Goal: Check status: Check status

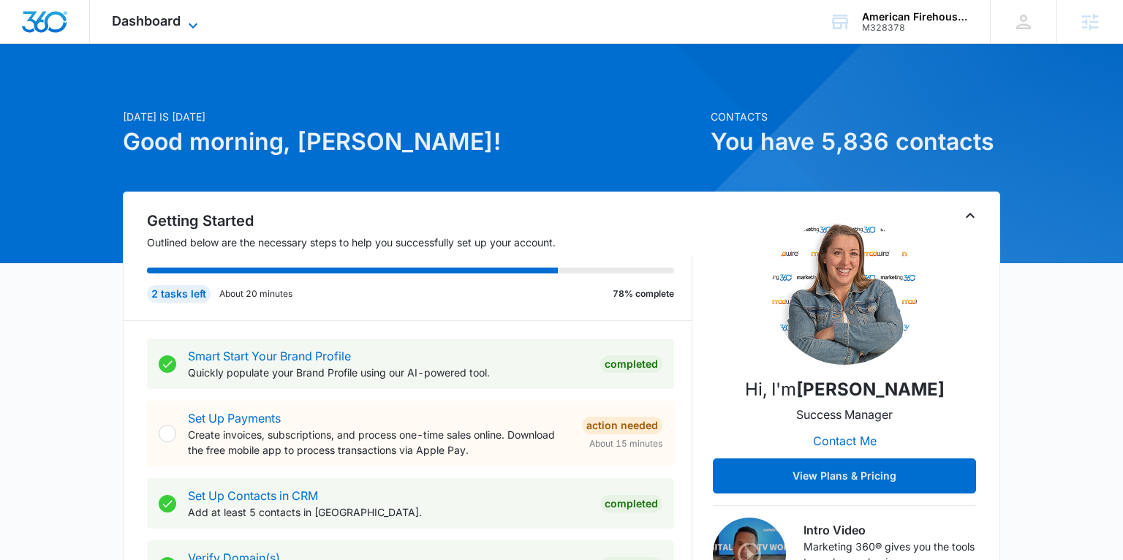
click at [172, 21] on span "Dashboard" at bounding box center [146, 20] width 69 height 15
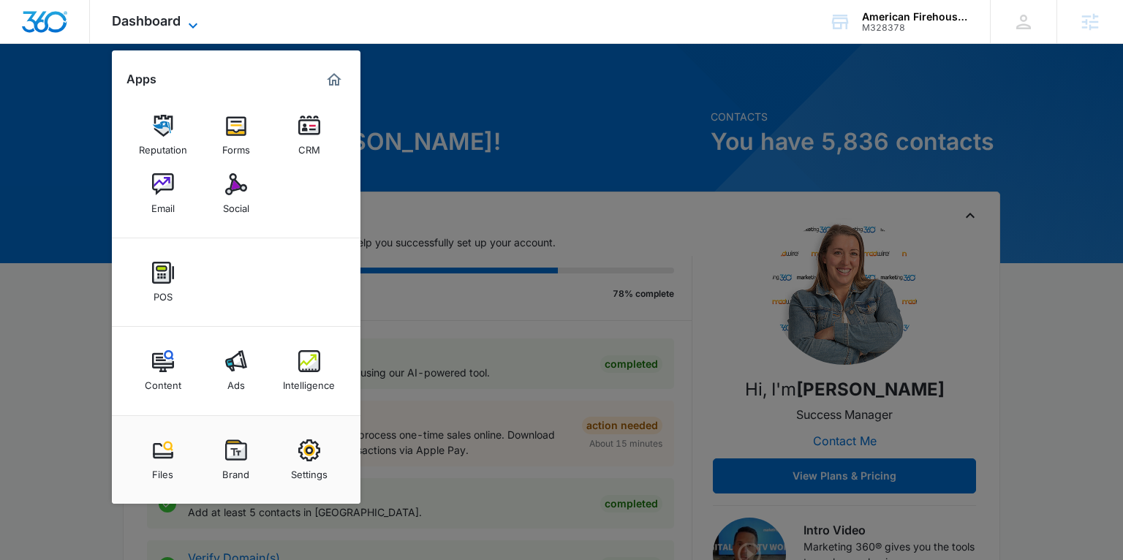
click at [169, 23] on span "Dashboard" at bounding box center [146, 20] width 69 height 15
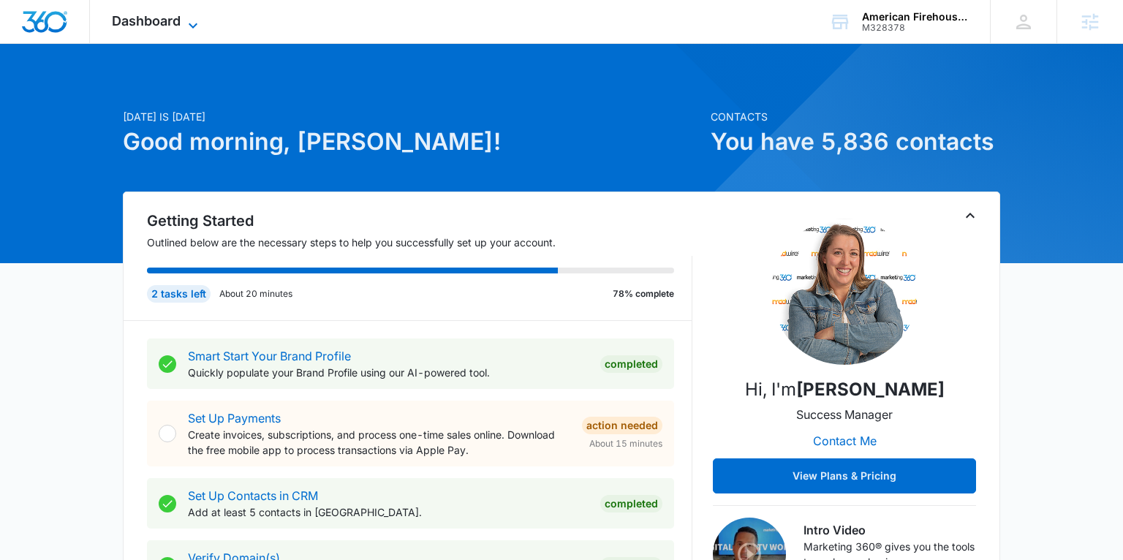
click at [171, 21] on span "Dashboard" at bounding box center [146, 20] width 69 height 15
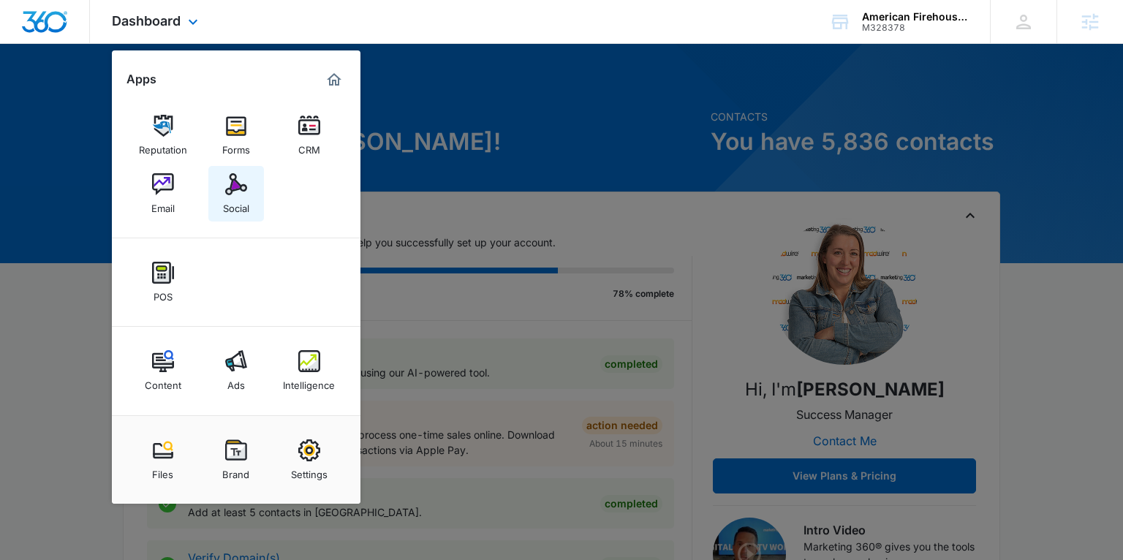
click at [225, 203] on div "Social" at bounding box center [236, 204] width 26 height 19
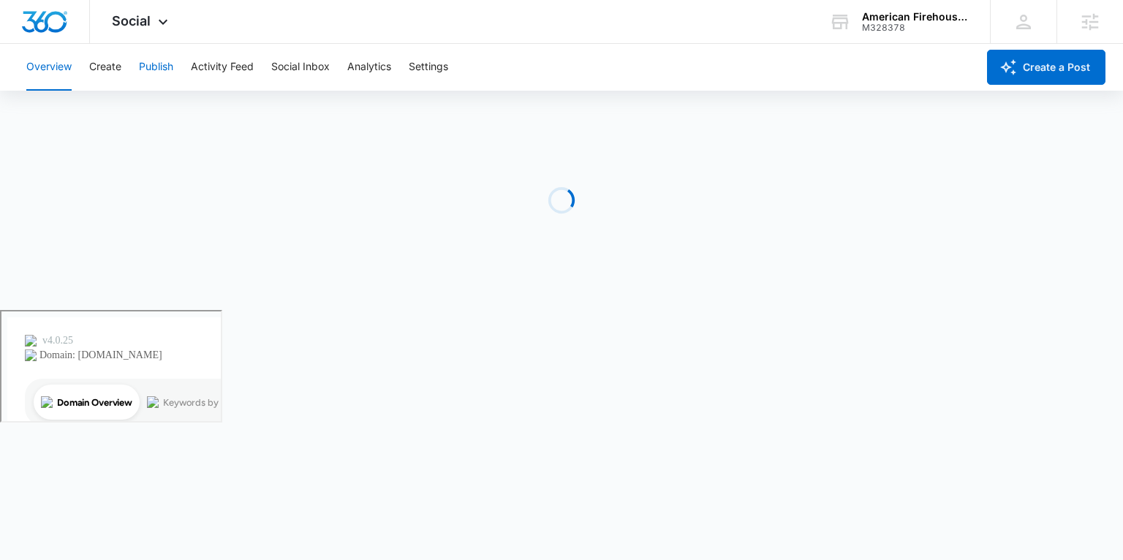
click at [151, 67] on button "Publish" at bounding box center [156, 67] width 34 height 47
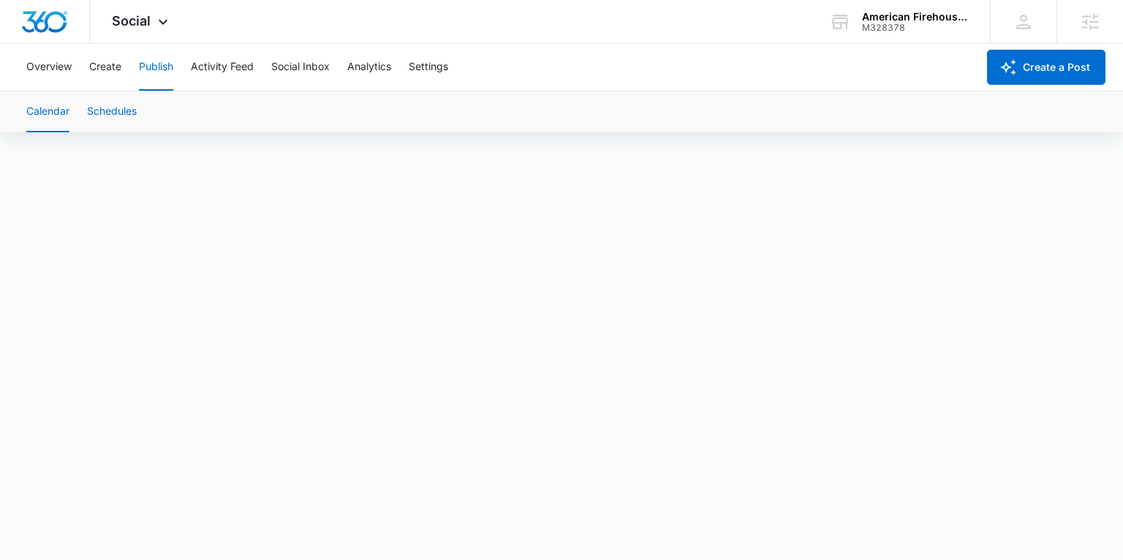
click at [113, 113] on button "Schedules" at bounding box center [112, 111] width 50 height 41
click at [110, 67] on button "Create" at bounding box center [105, 67] width 32 height 47
click at [146, 111] on button "Approvals" at bounding box center [142, 111] width 49 height 41
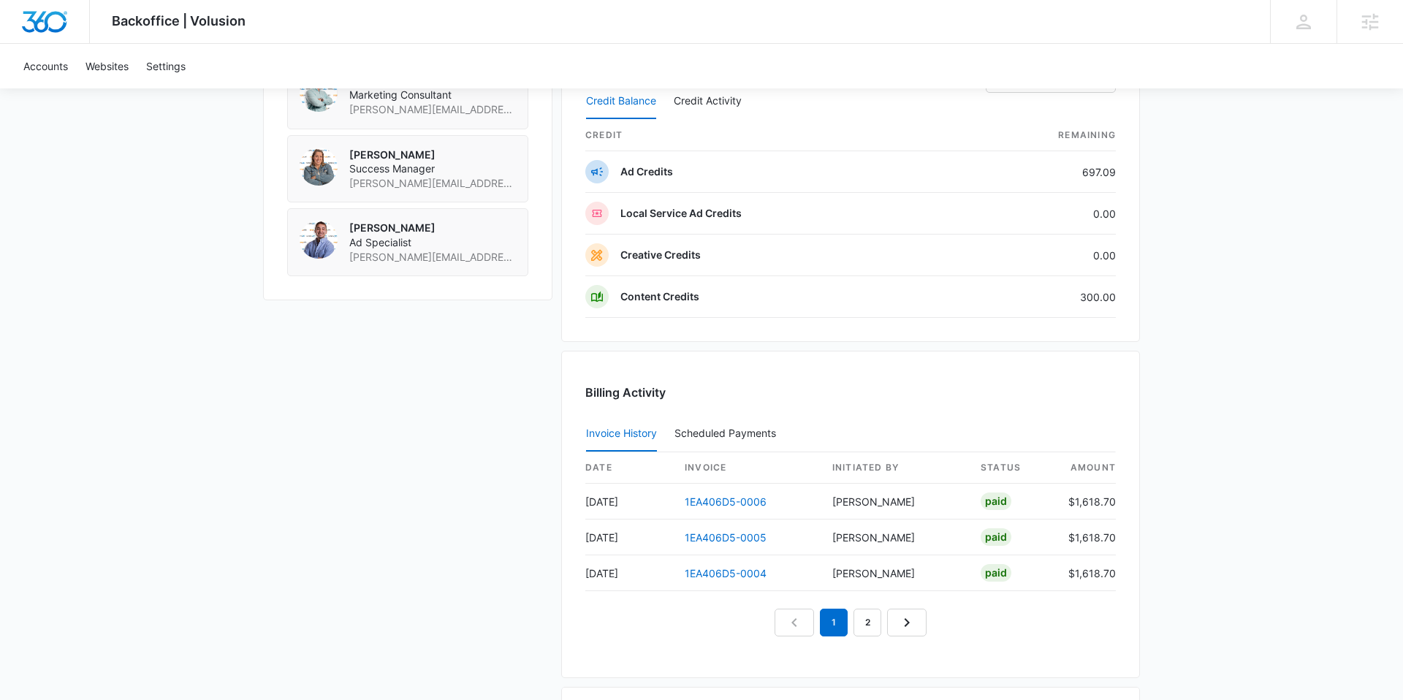
scroll to position [1229, 0]
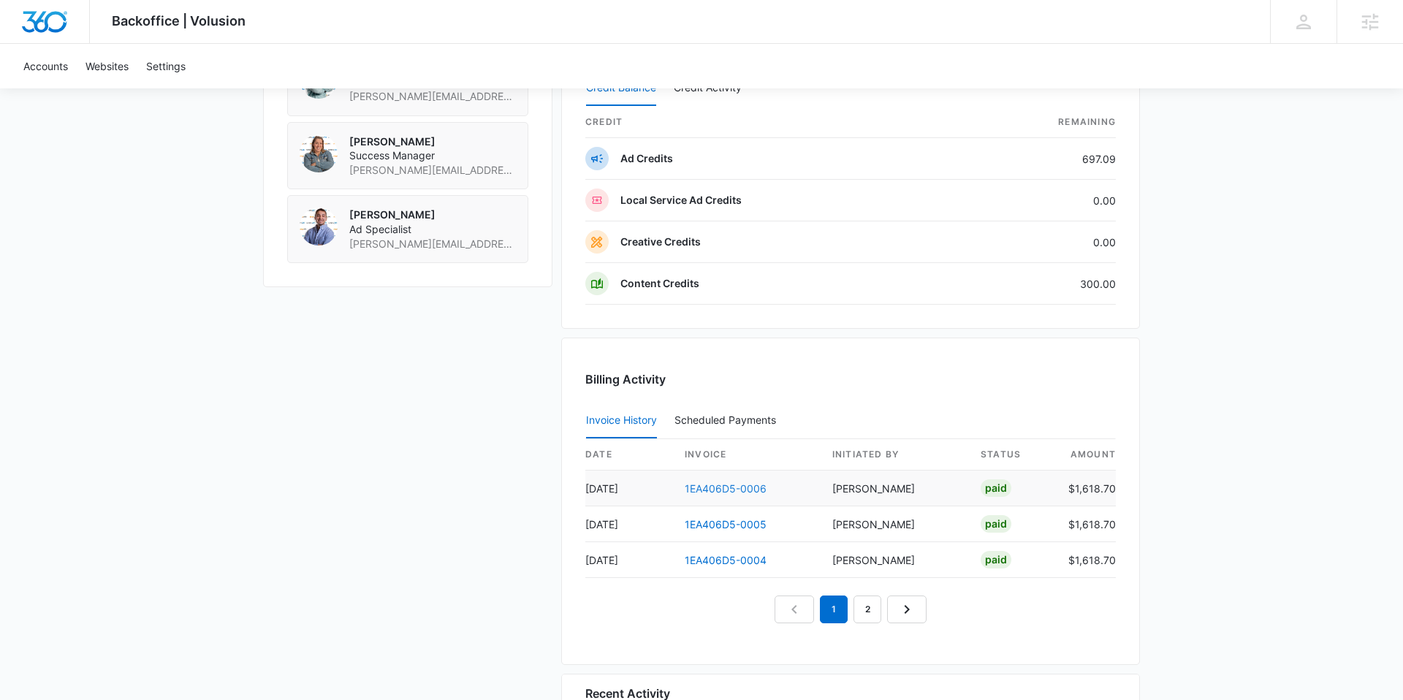
click at [723, 491] on link "1EA406D5-0006" at bounding box center [726, 488] width 82 height 12
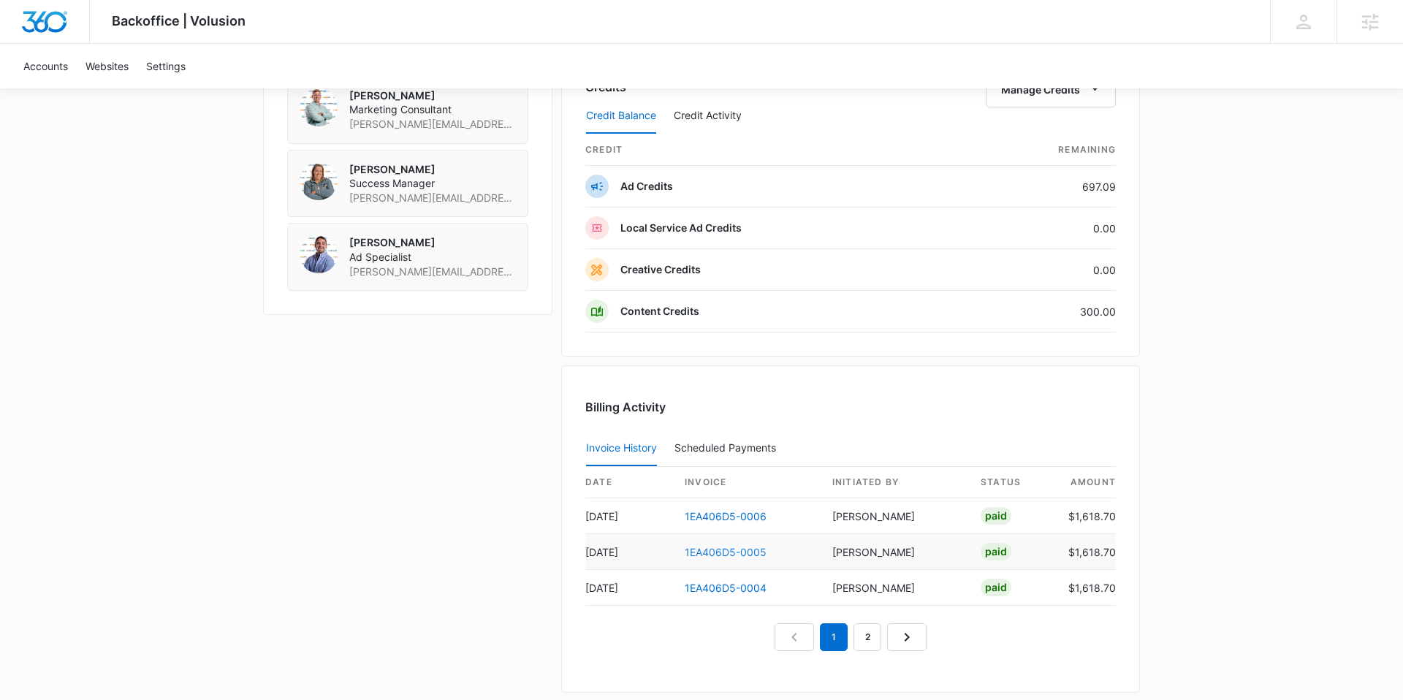
scroll to position [1380, 0]
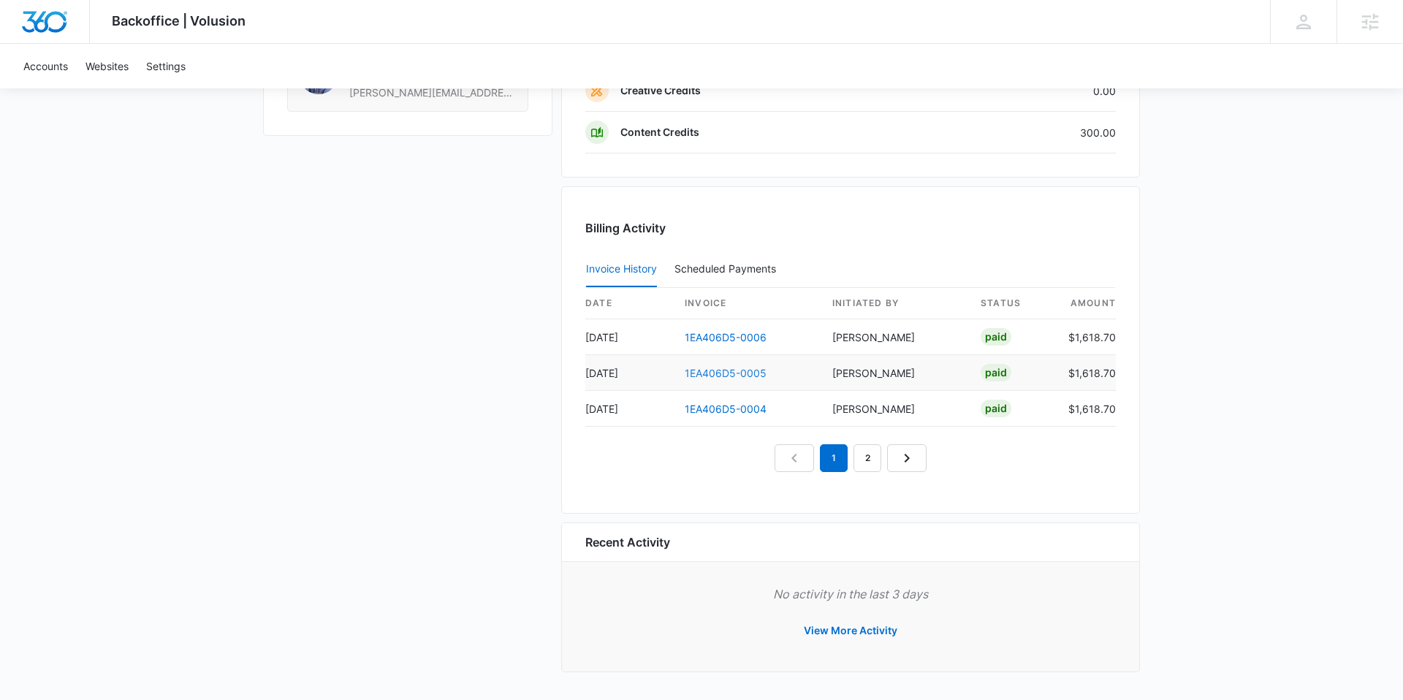
click at [702, 376] on link "1EA406D5-0005" at bounding box center [726, 373] width 82 height 12
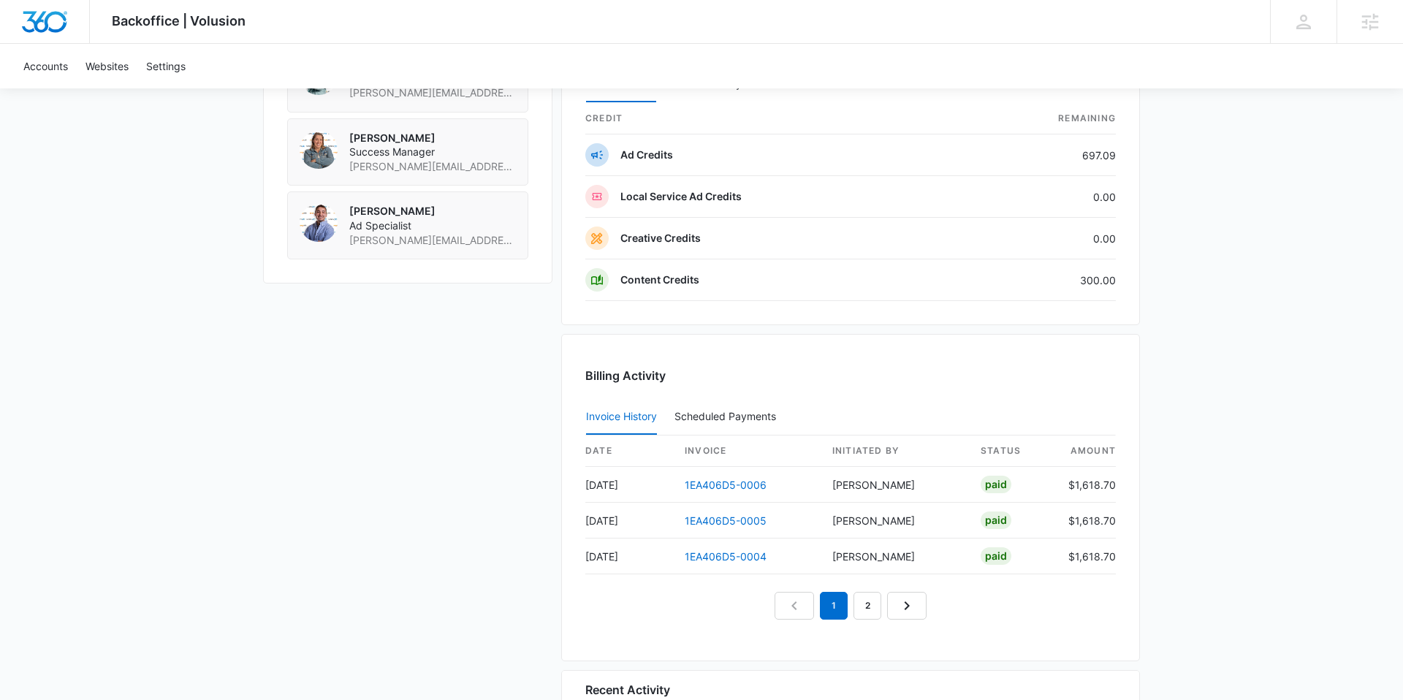
scroll to position [1380, 0]
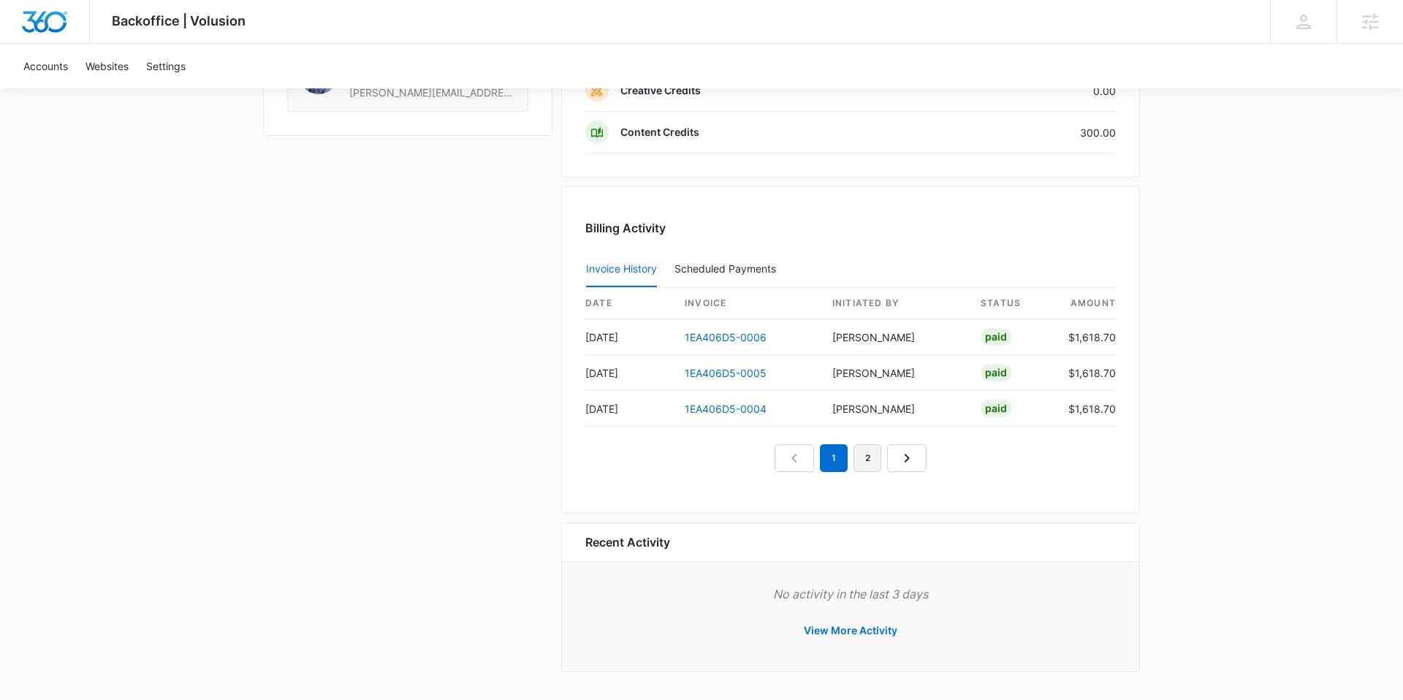
click at [859, 456] on link "2" at bounding box center [868, 458] width 28 height 28
click at [741, 345] on td "1EA406D5-0003" at bounding box center [747, 337] width 148 height 36
click at [742, 341] on link "1EA406D5-0003" at bounding box center [726, 337] width 82 height 12
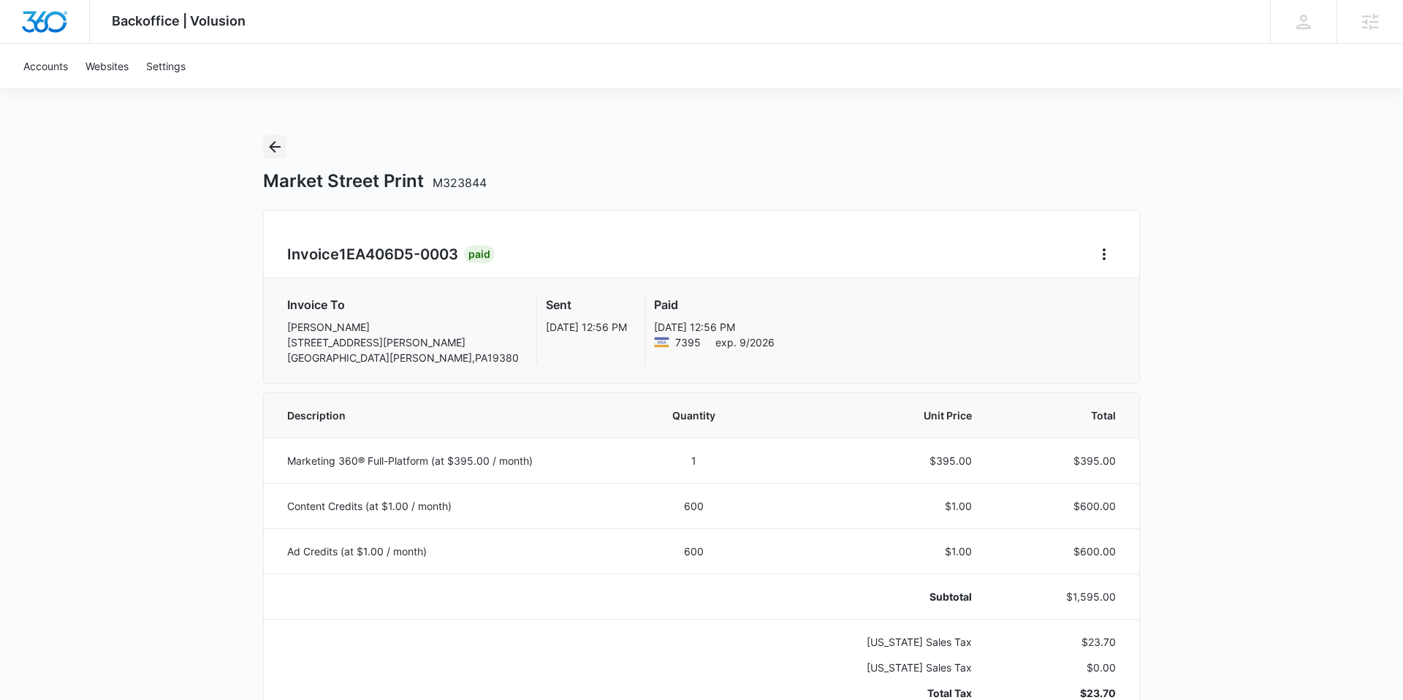
click at [273, 144] on icon "Back" at bounding box center [275, 147] width 12 height 12
